Goal: Transaction & Acquisition: Purchase product/service

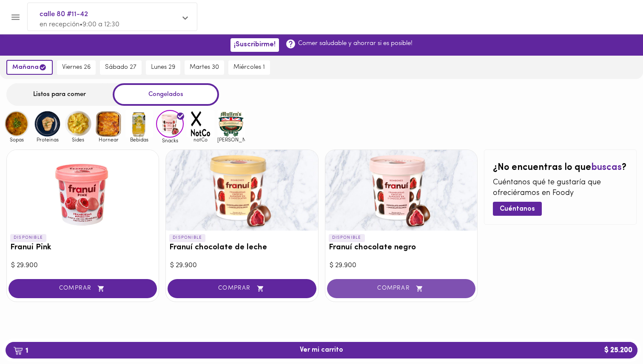
click at [370, 290] on span "COMPRAR" at bounding box center [401, 288] width 127 height 7
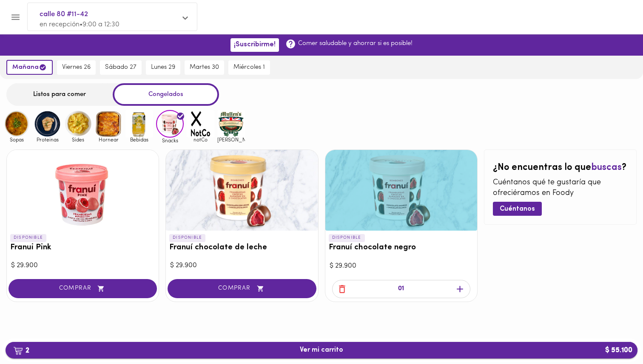
click at [335, 350] on span "2 Ver mi carrito $ 55.100" at bounding box center [321, 351] width 43 height 8
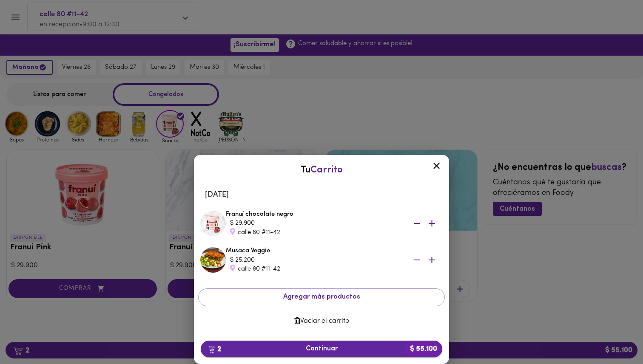
click at [339, 348] on span "2 Continuar $ 55.100" at bounding box center [322, 349] width 228 height 8
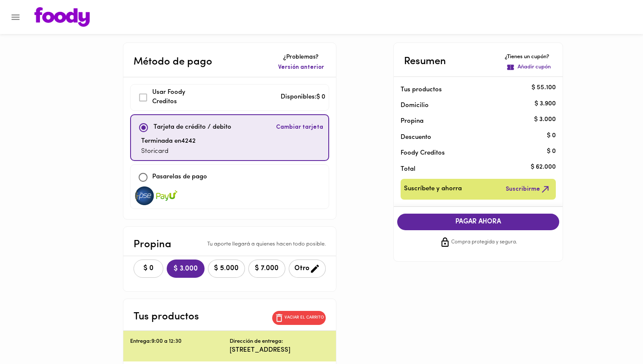
click at [148, 269] on span "$ 0" at bounding box center [148, 269] width 19 height 8
click at [480, 223] on span "PAGAR AHORA" at bounding box center [478, 222] width 145 height 8
